Goal: Check status

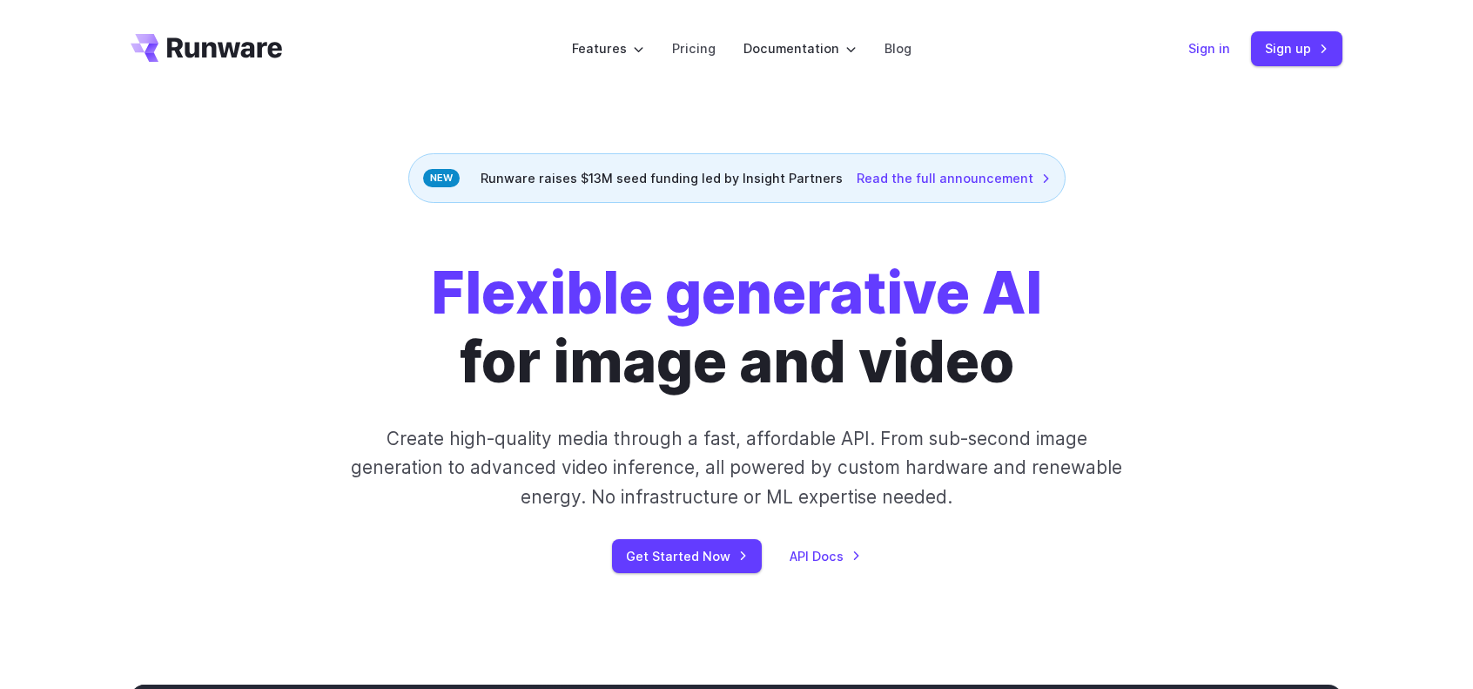
drag, startPoint x: 1229, startPoint y: 49, endPoint x: 1194, endPoint y: 55, distance: 35.3
click at [1229, 49] on link "Sign in" at bounding box center [1209, 48] width 42 height 20
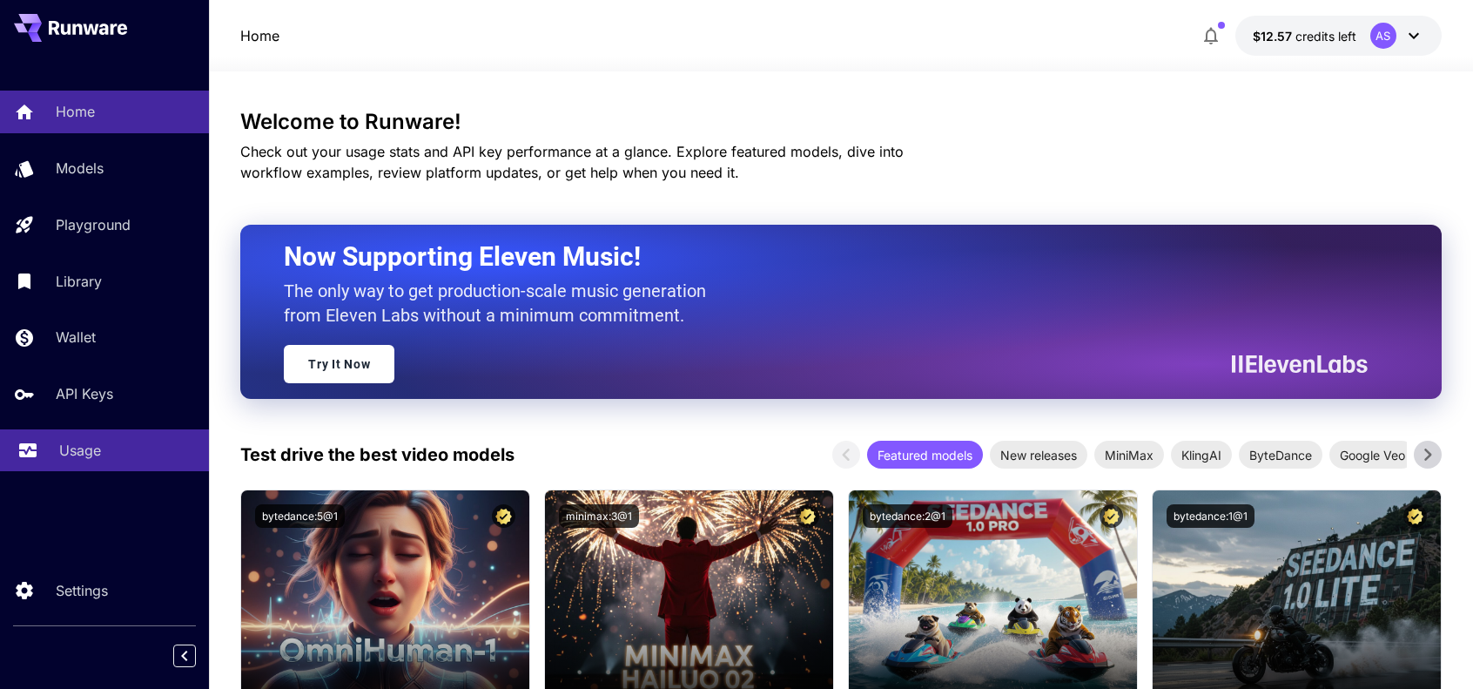
click at [97, 460] on p "Usage" at bounding box center [80, 450] width 42 height 21
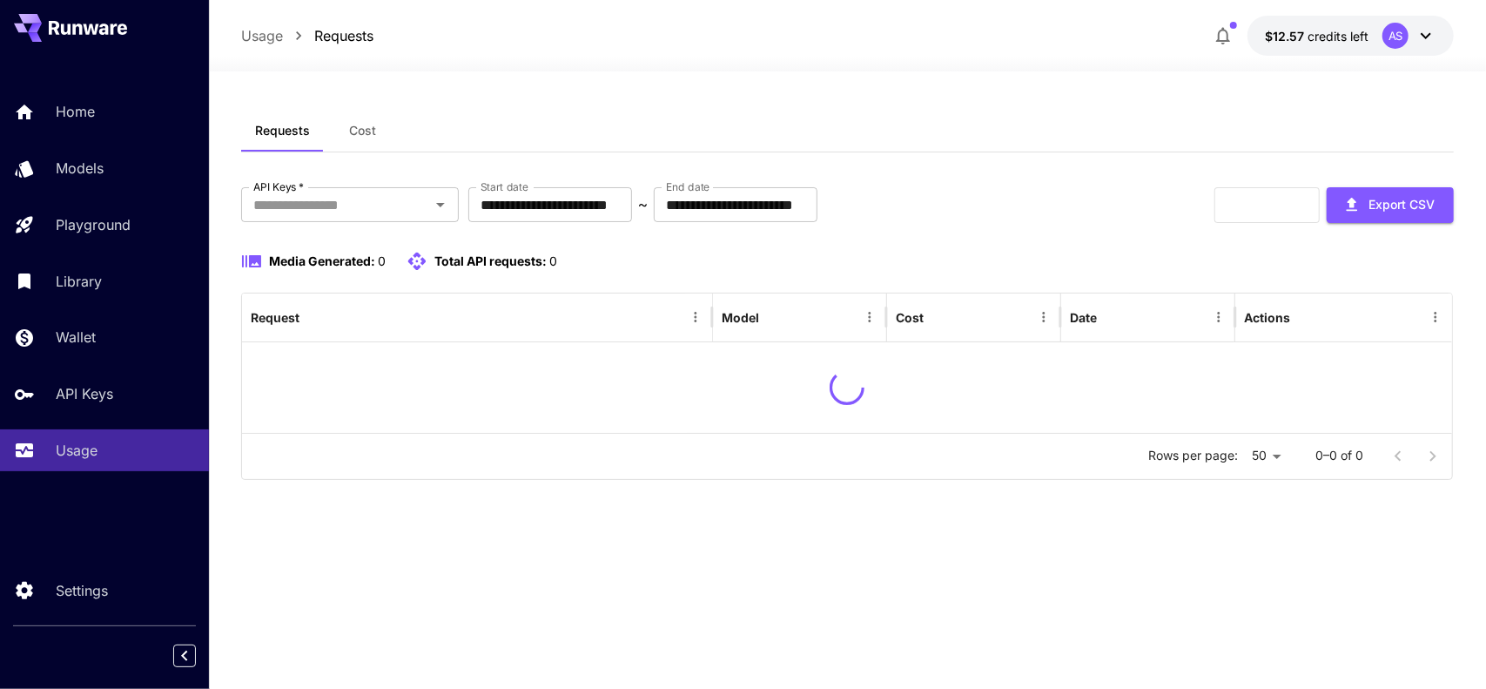
click at [358, 138] on span "Cost" at bounding box center [362, 131] width 27 height 16
